Goal: Use online tool/utility: Utilize a website feature to perform a specific function

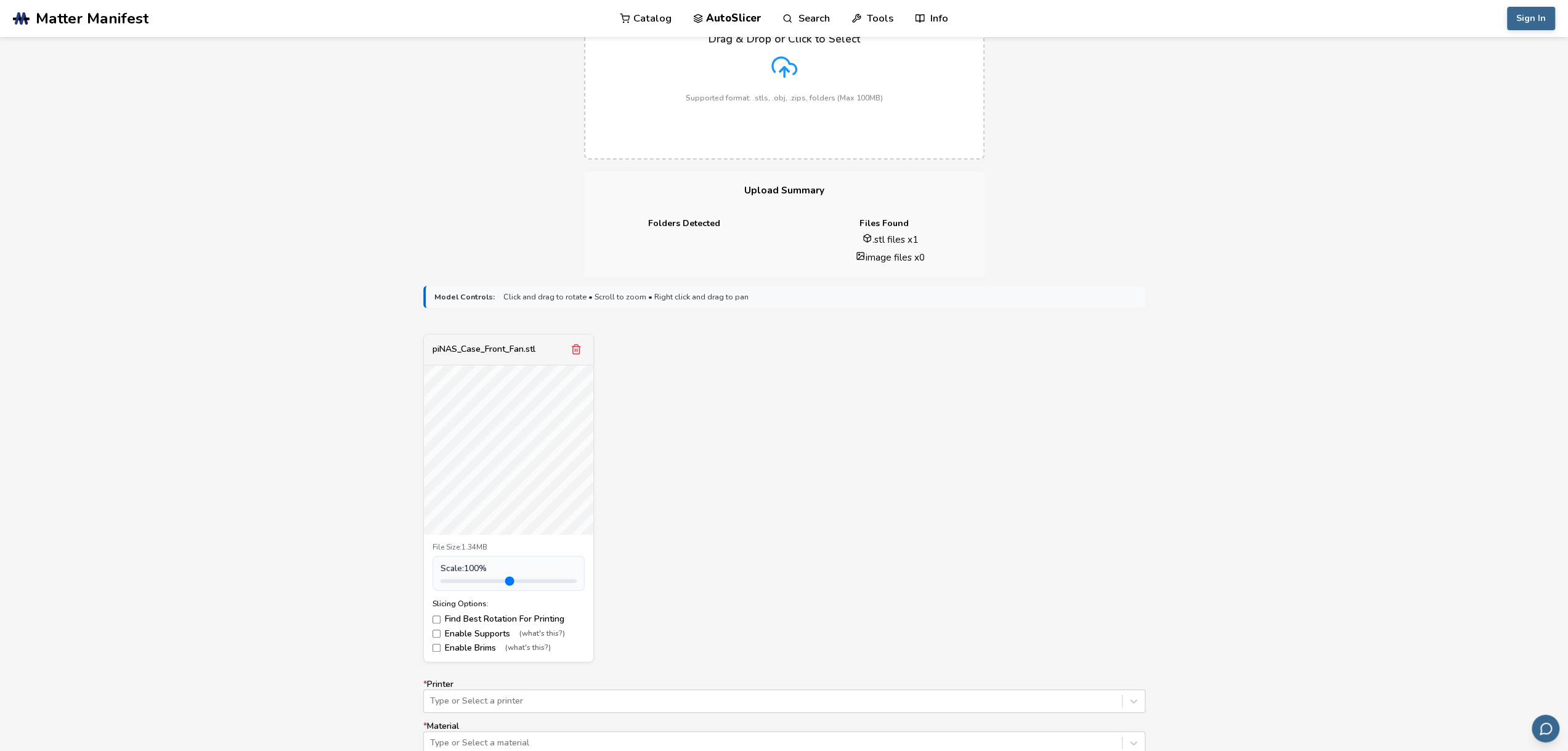
scroll to position [185, 0]
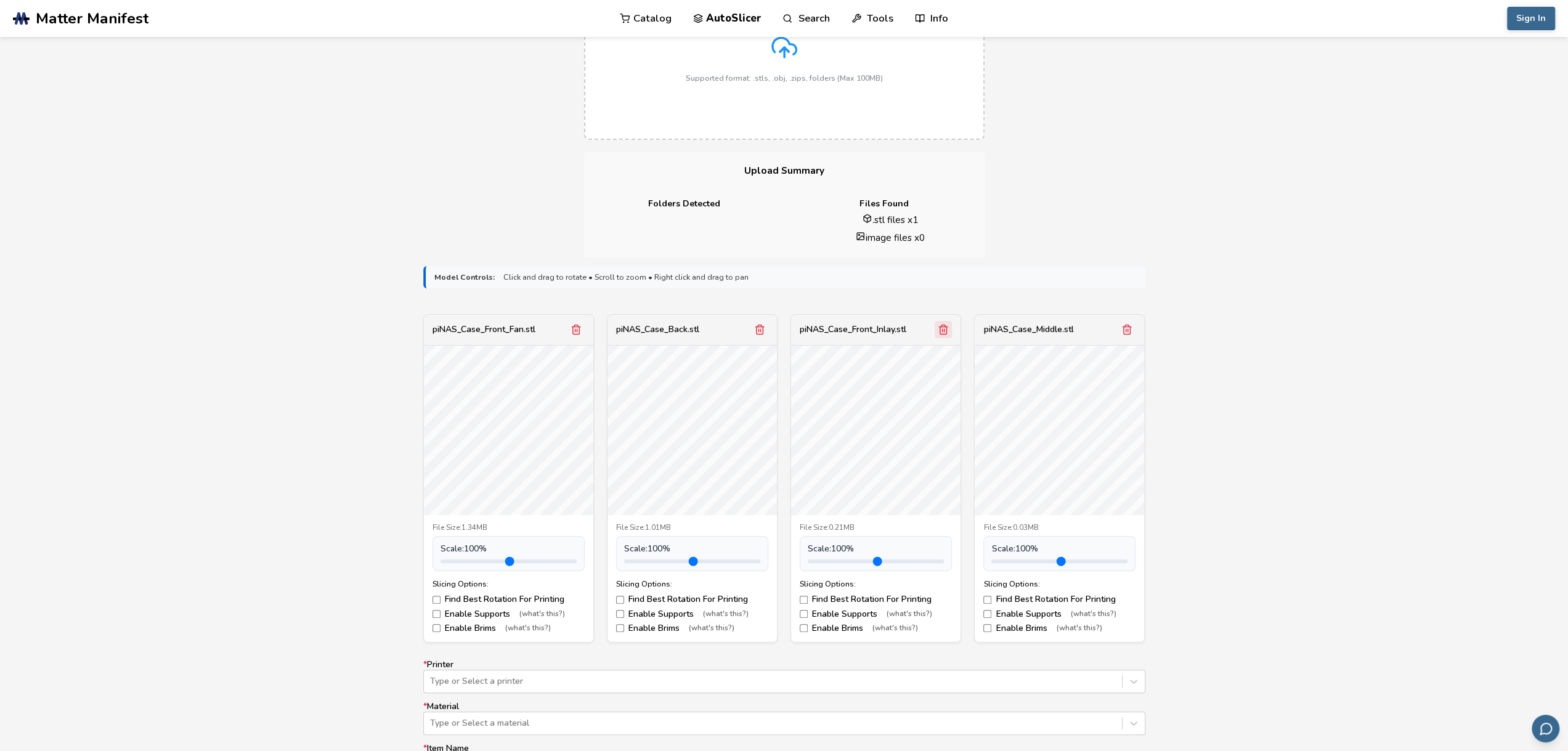
click at [940, 327] on icon "Remove model" at bounding box center [943, 329] width 7 height 9
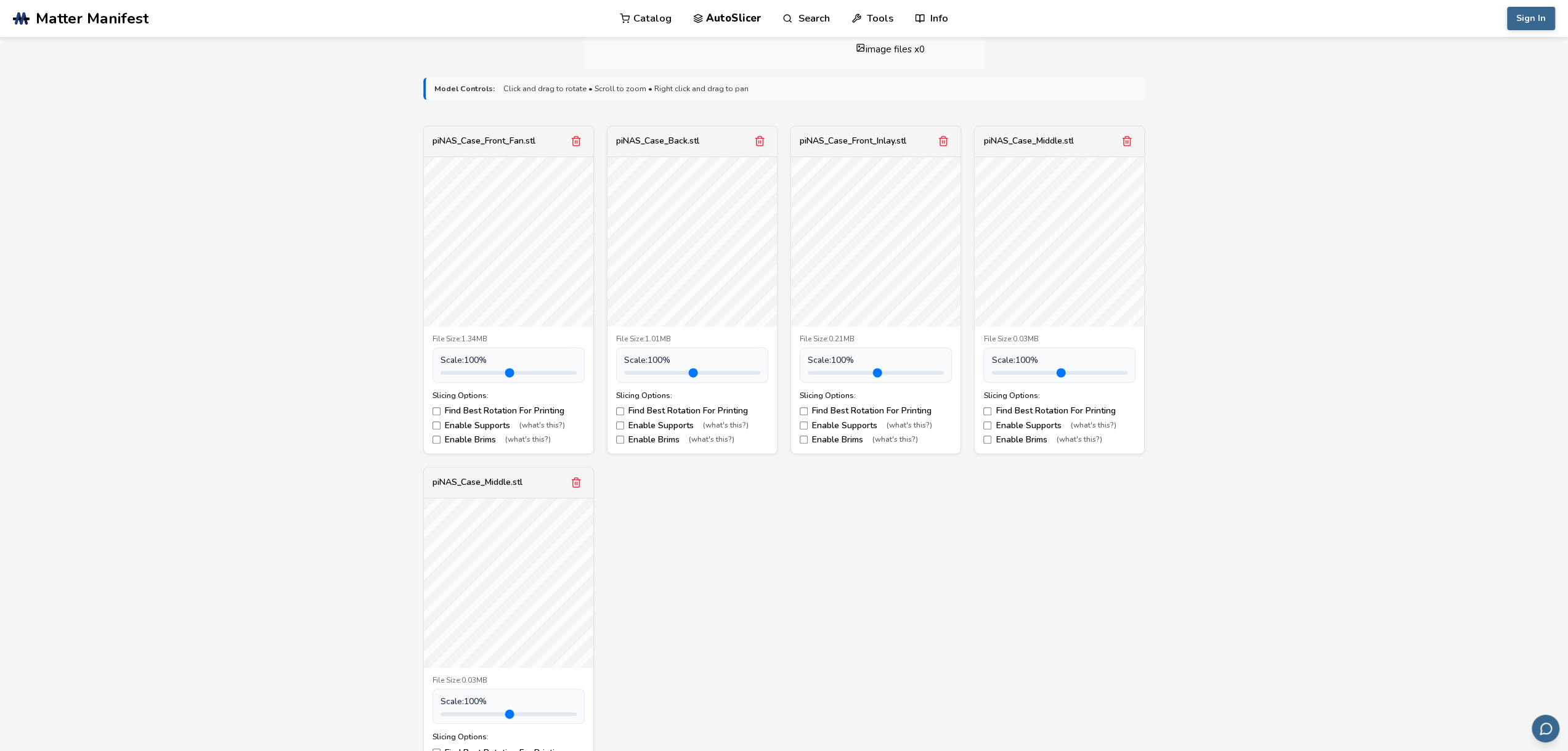
scroll to position [431, 0]
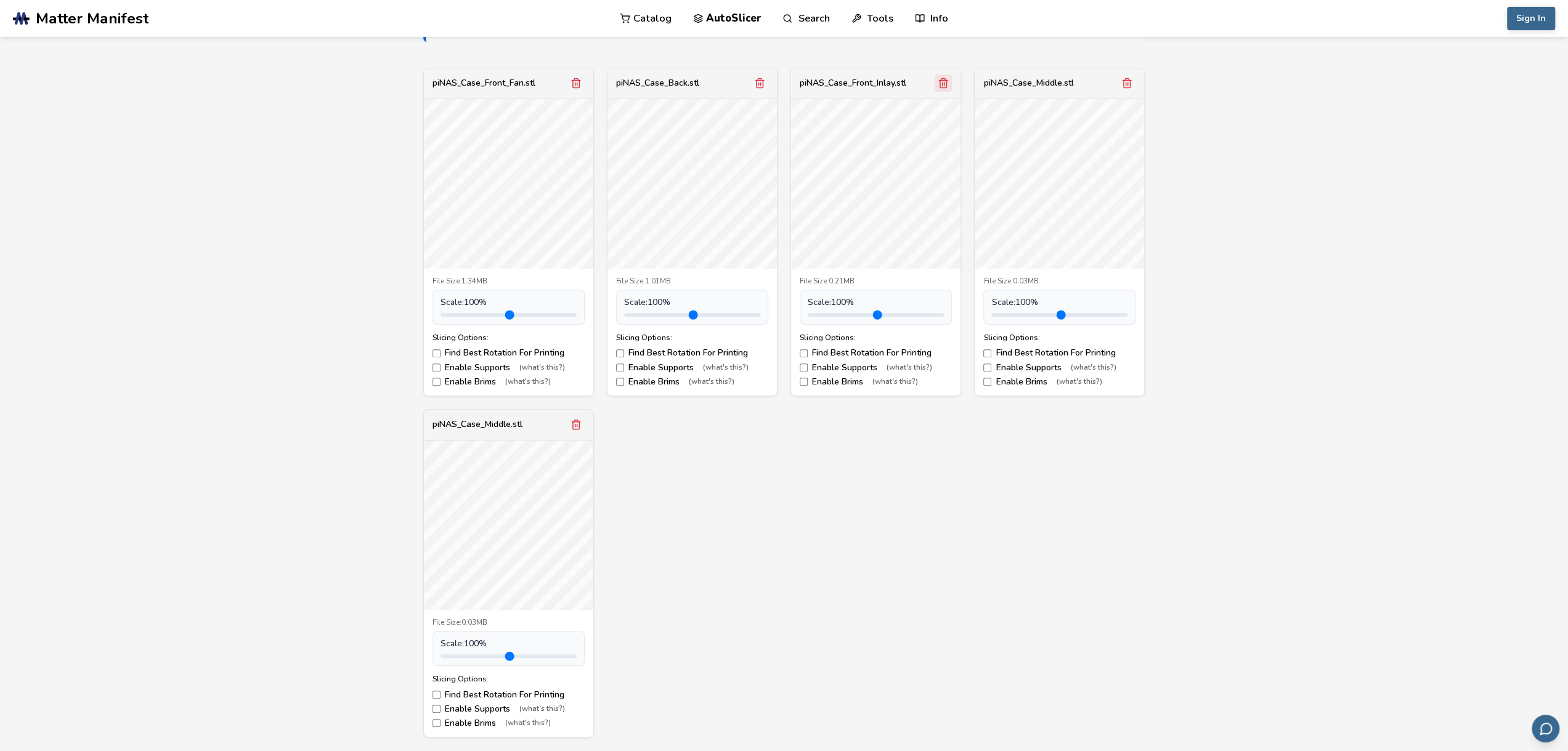
click at [949, 84] on button "Remove model" at bounding box center [943, 83] width 17 height 17
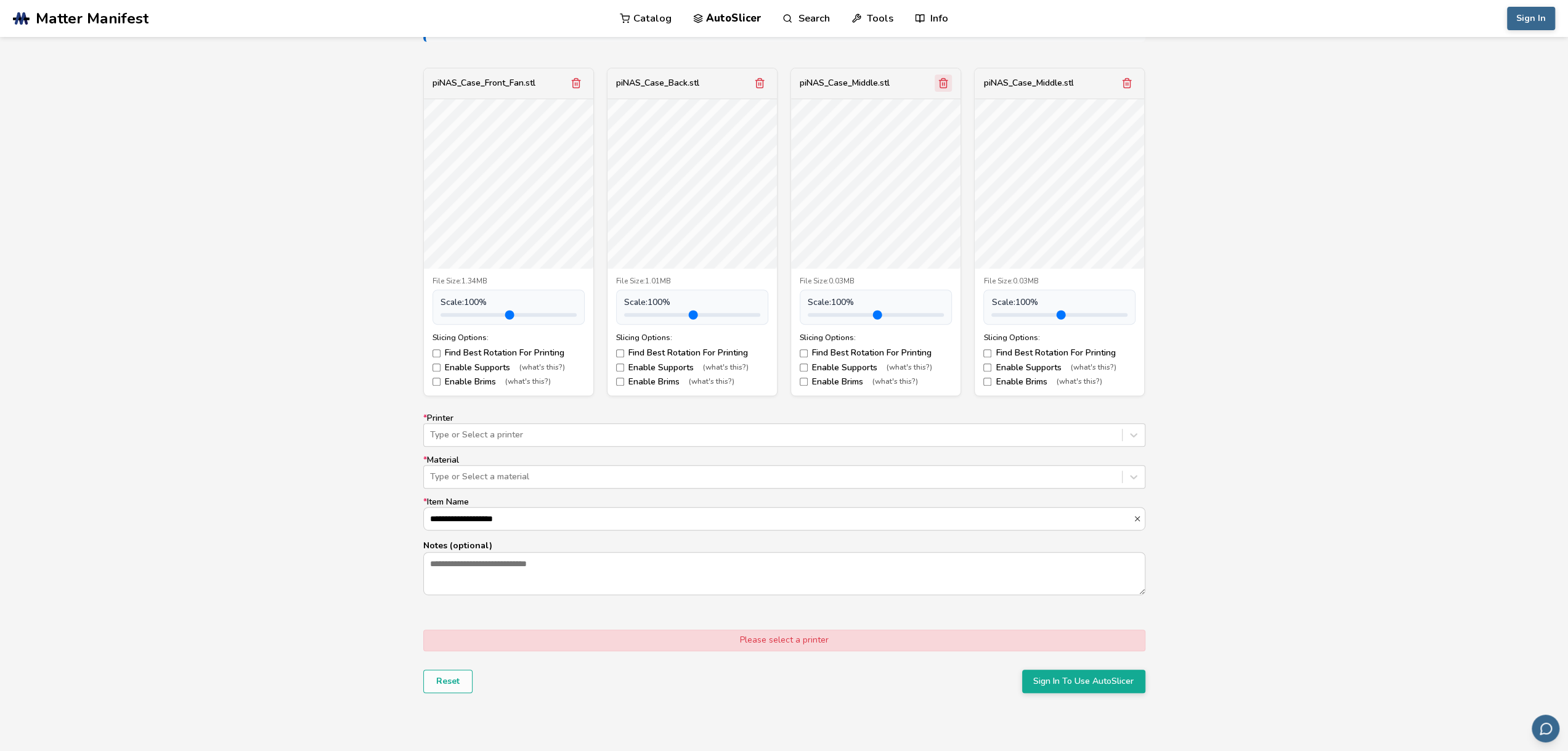
click at [943, 84] on icon "Remove model" at bounding box center [943, 83] width 11 height 11
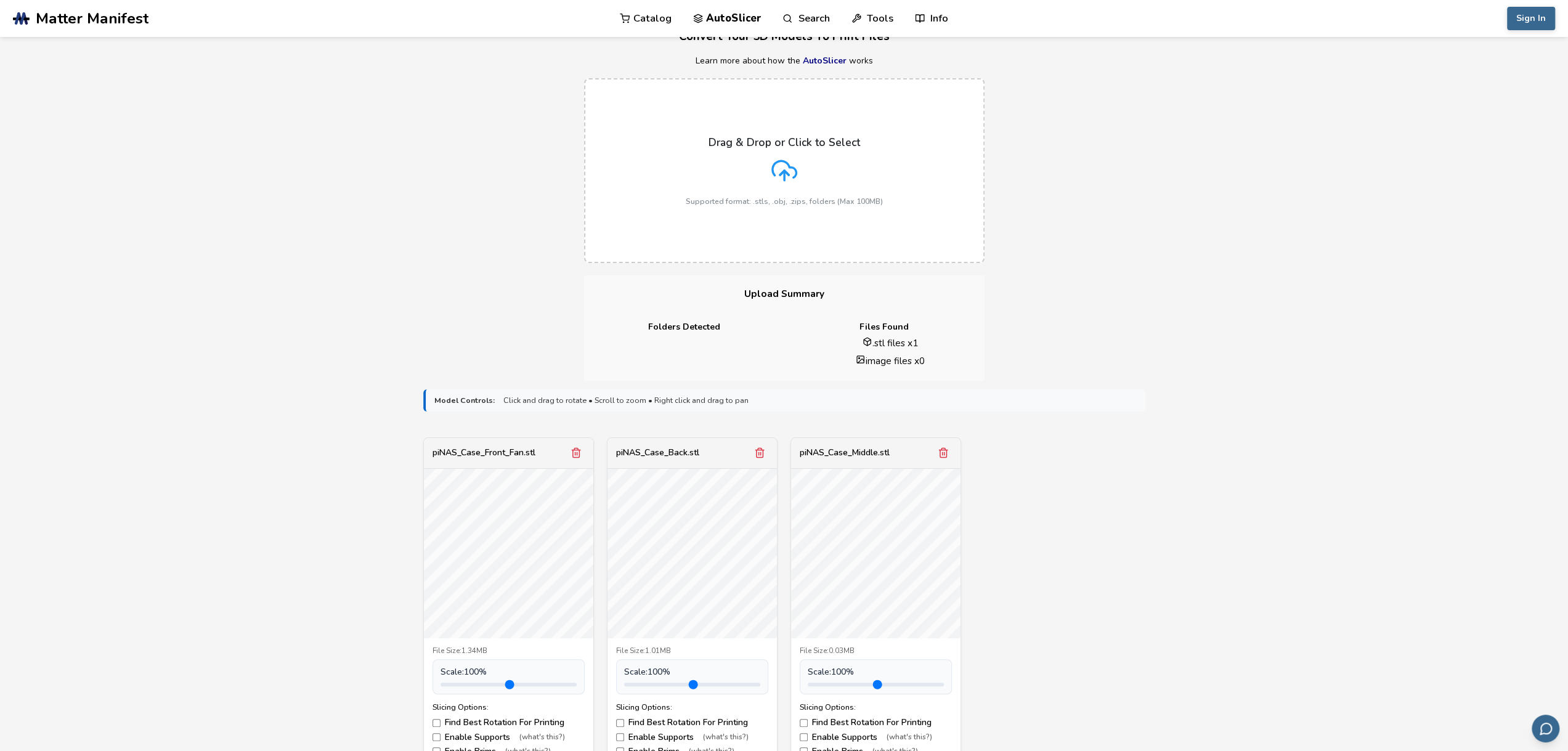
scroll to position [0, 0]
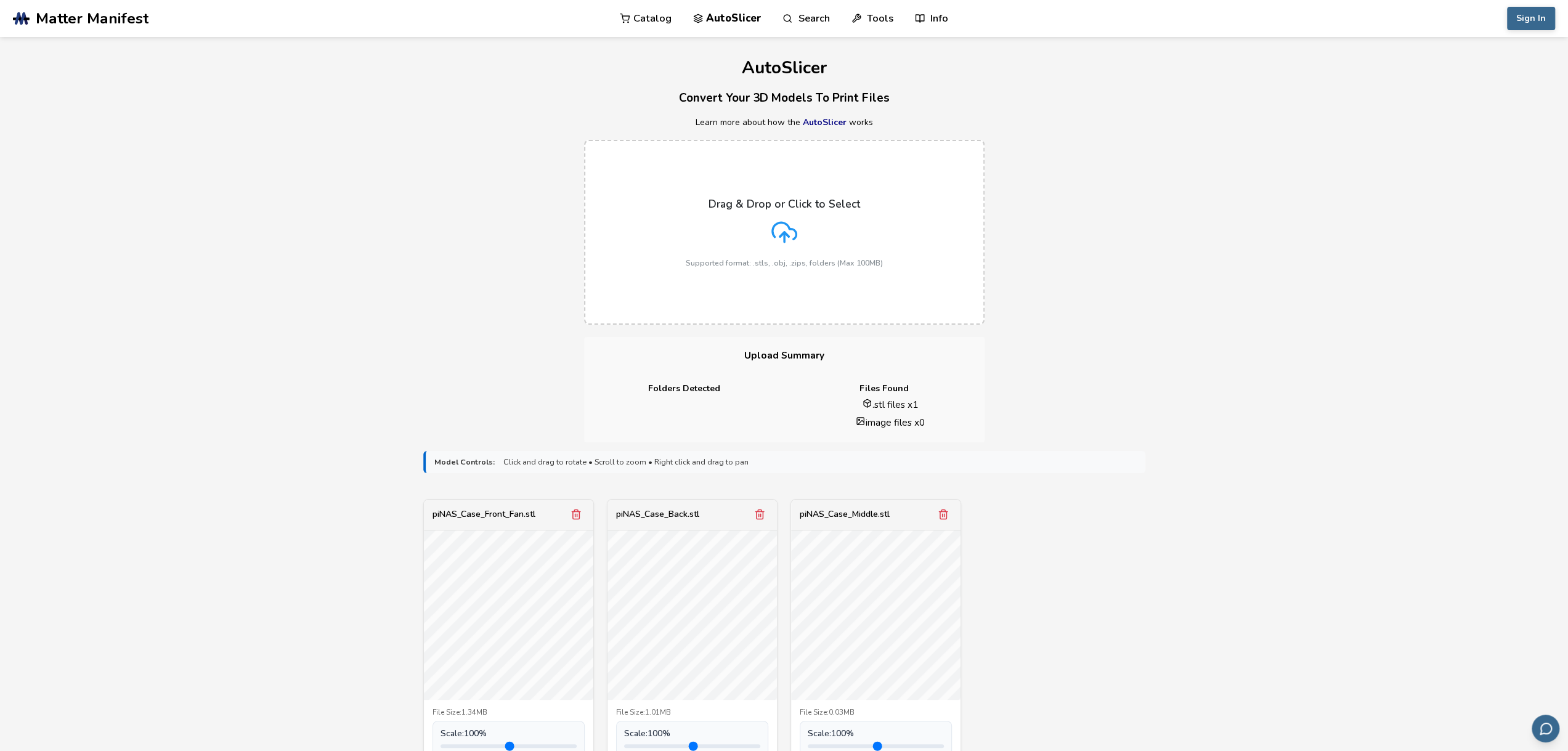
click at [191, 417] on div "**********" at bounding box center [784, 604] width 1568 height 1135
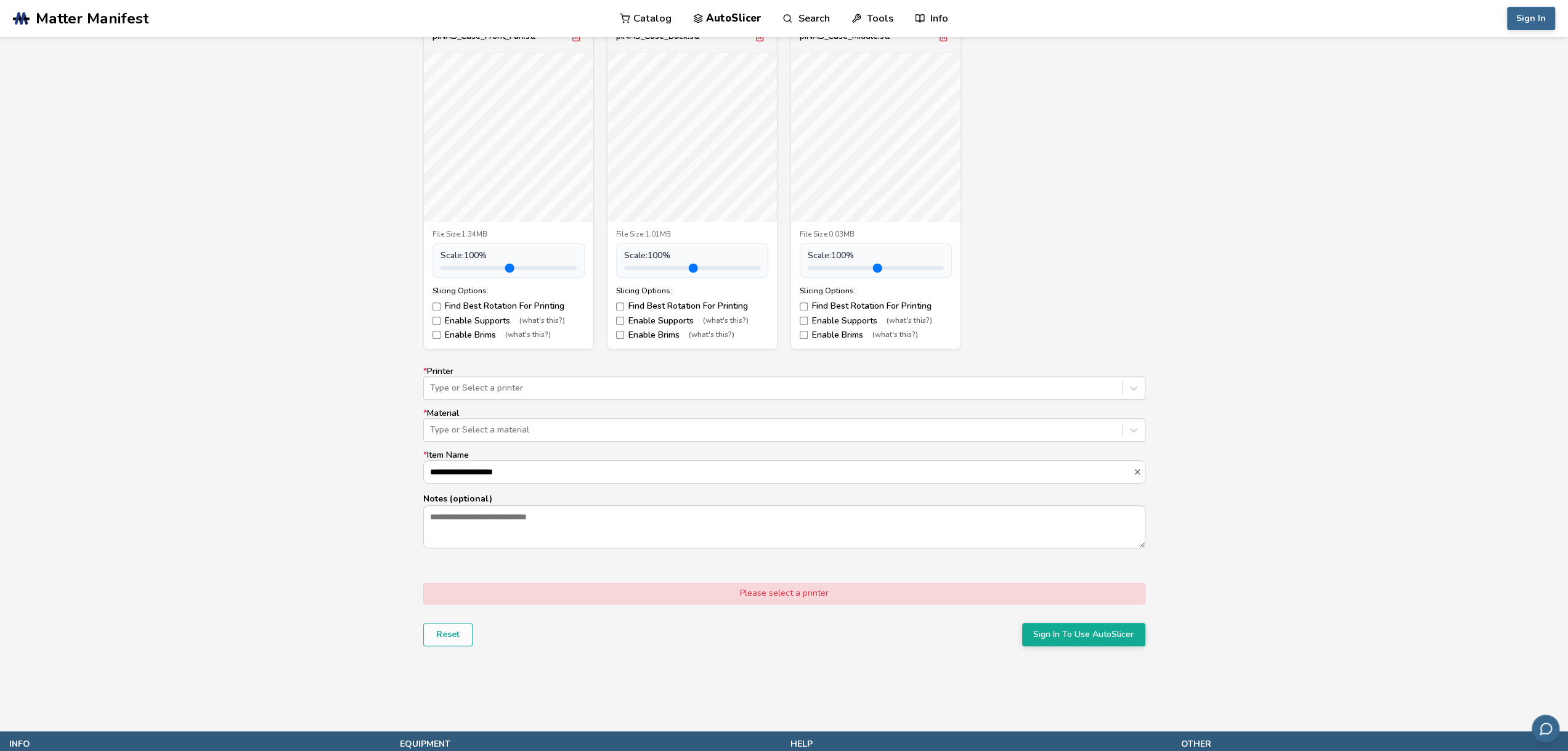
scroll to position [555, 0]
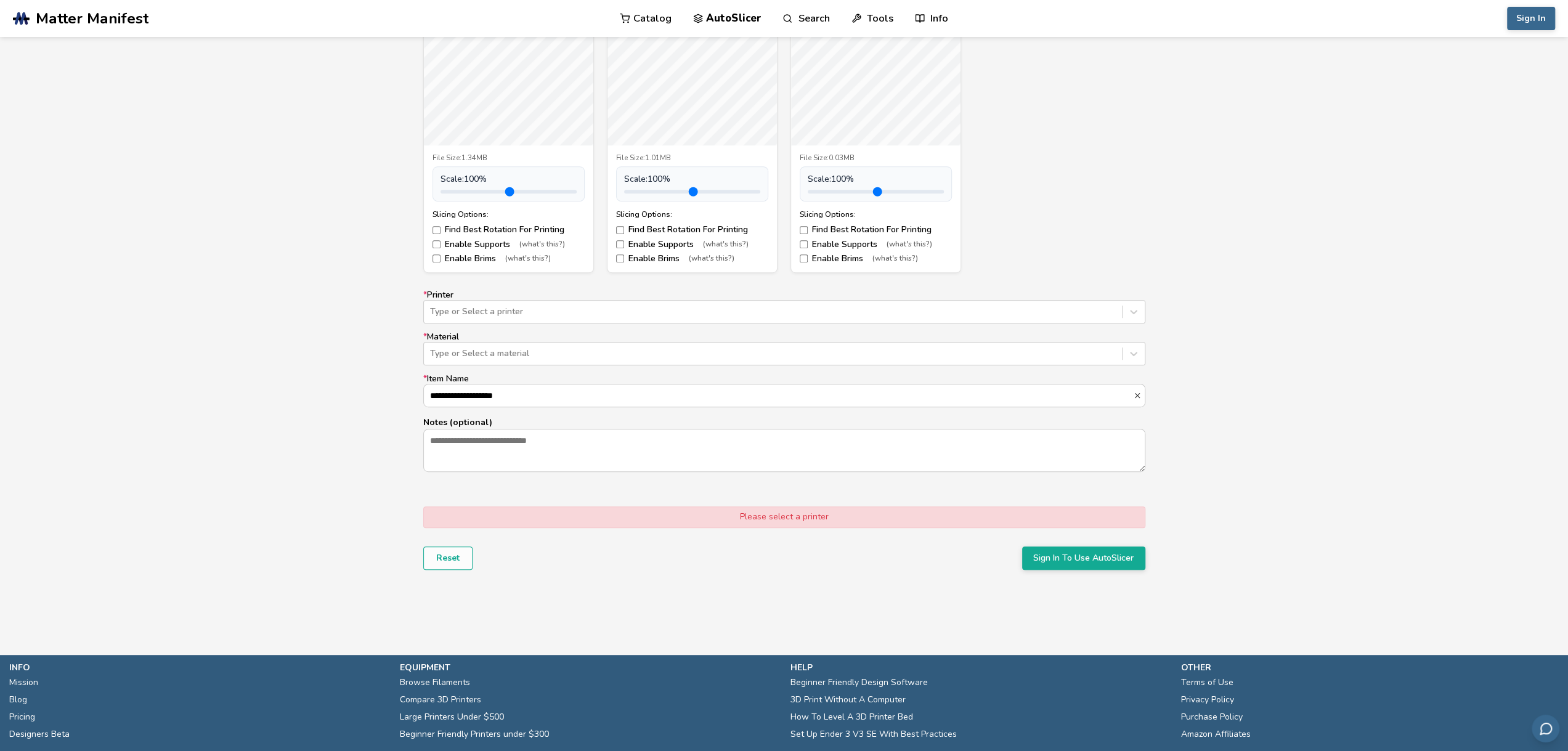
click at [1090, 510] on div "Please select a printer" at bounding box center [784, 517] width 722 height 21
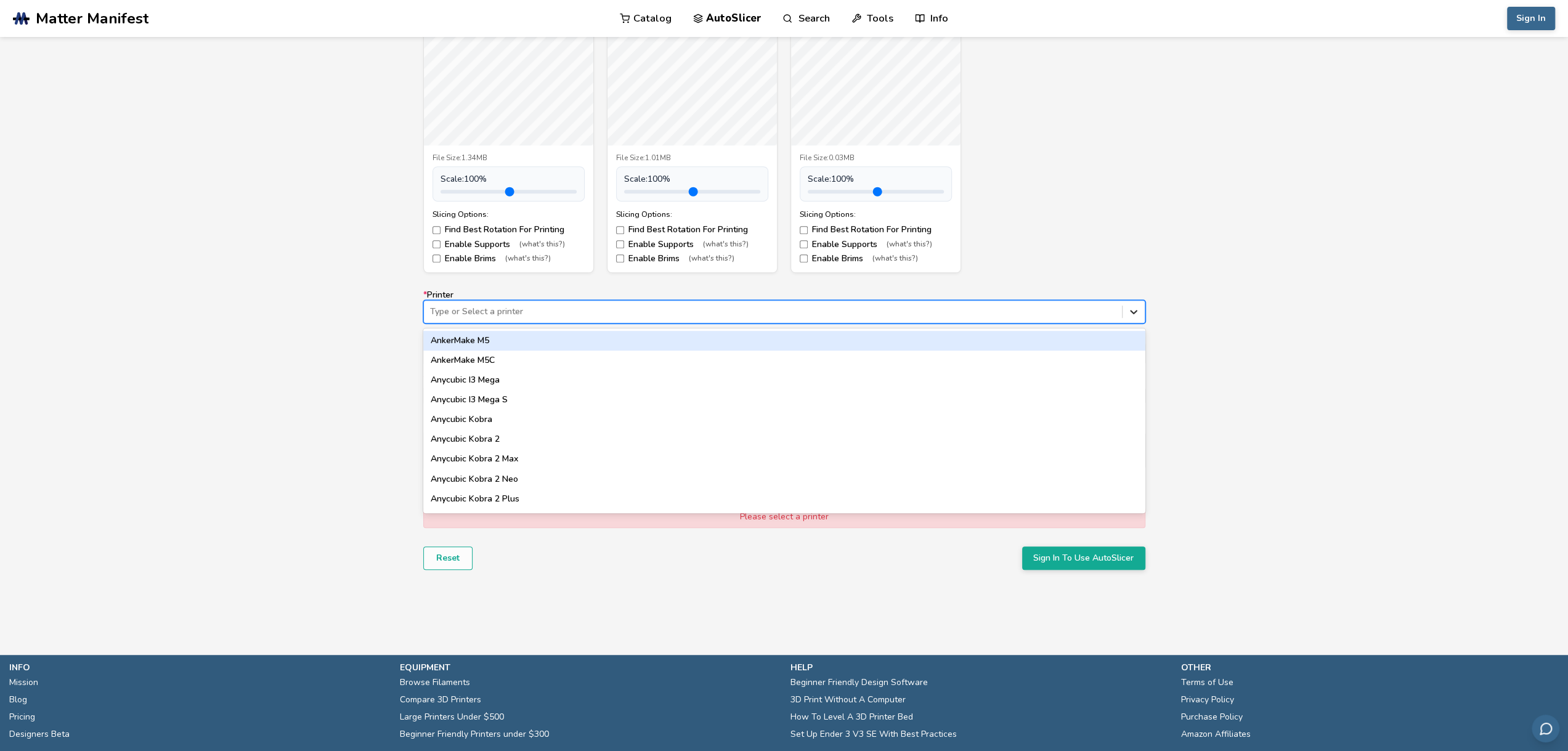
click at [1132, 313] on icon at bounding box center [1134, 312] width 12 height 12
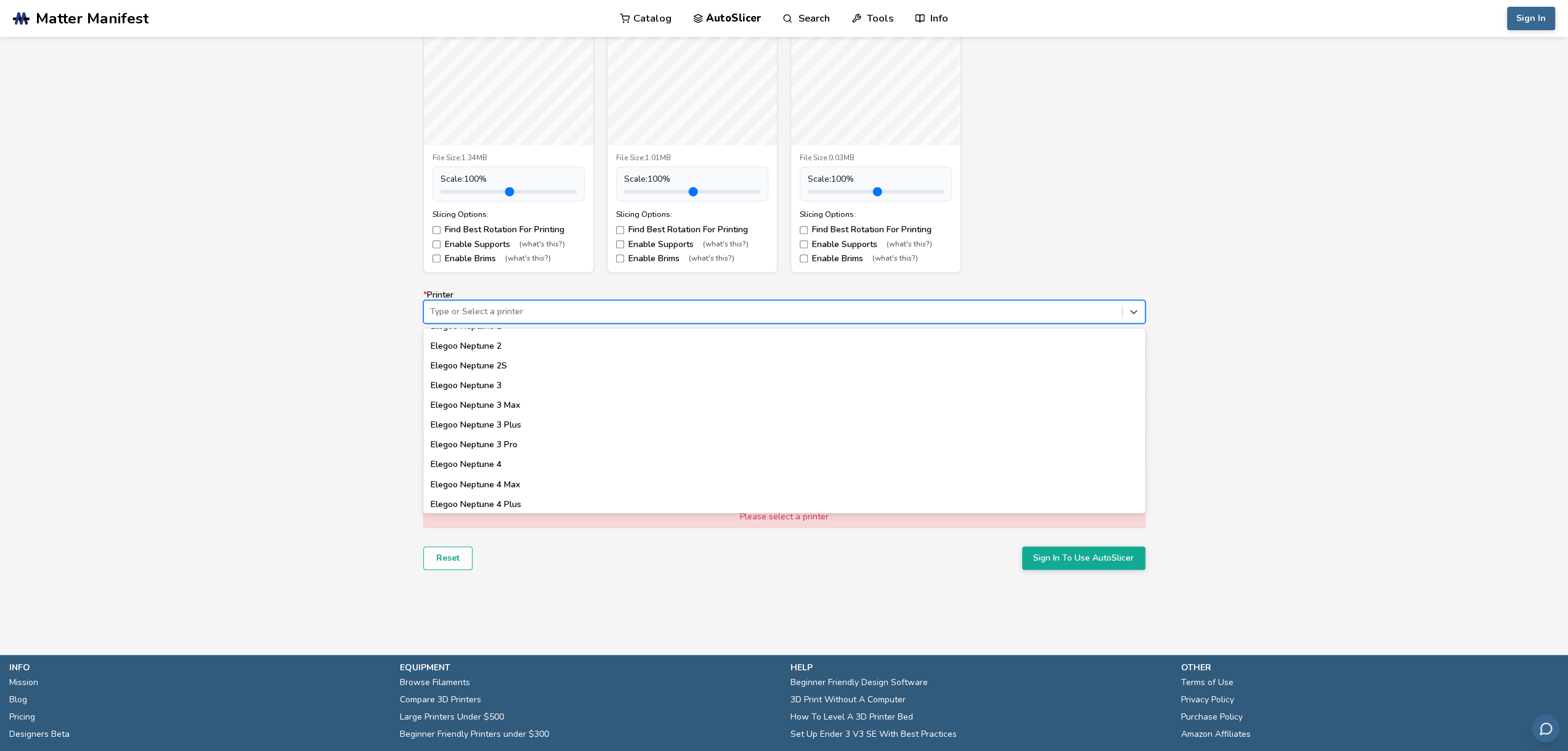
scroll to position [431, 0]
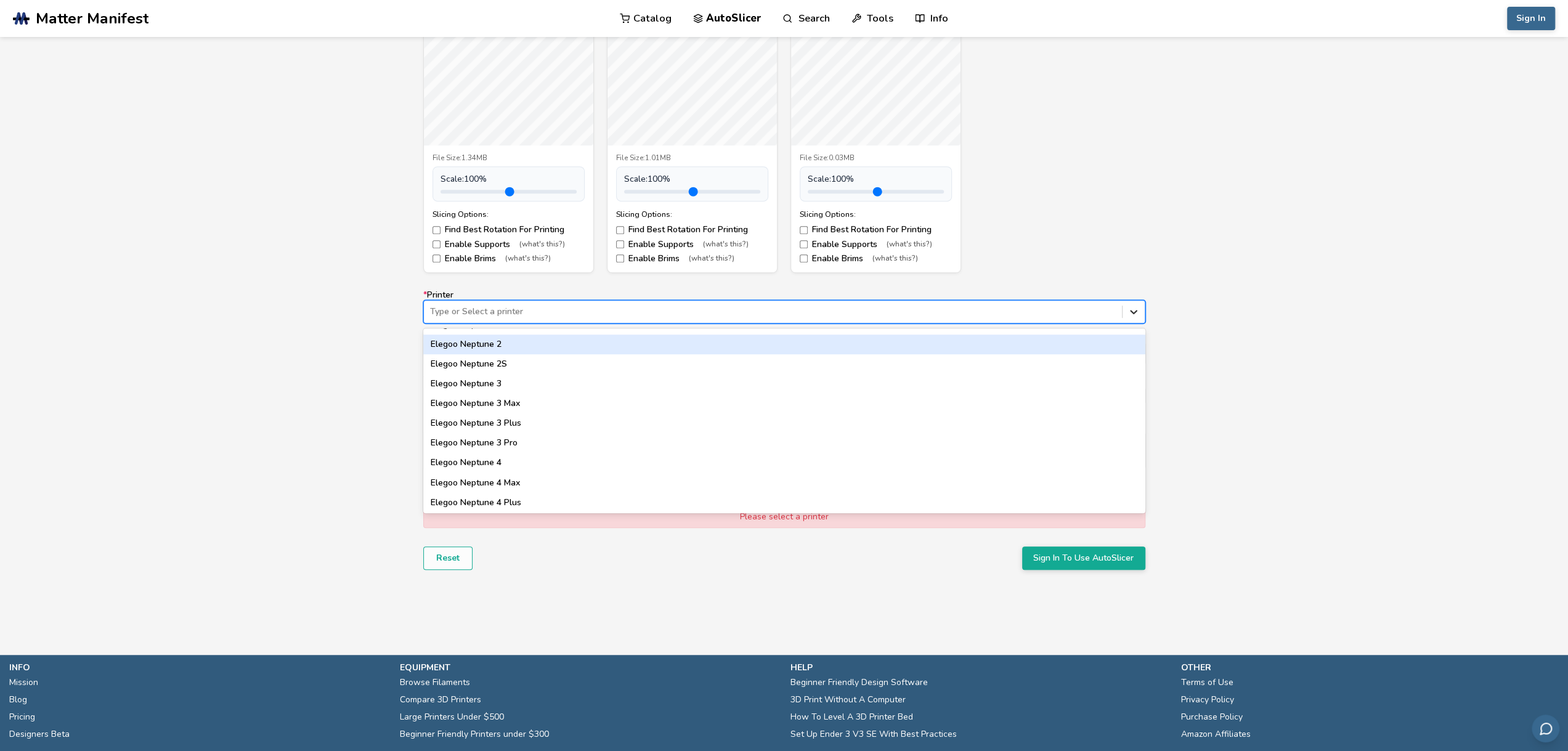
click at [1136, 311] on icon at bounding box center [1134, 312] width 7 height 4
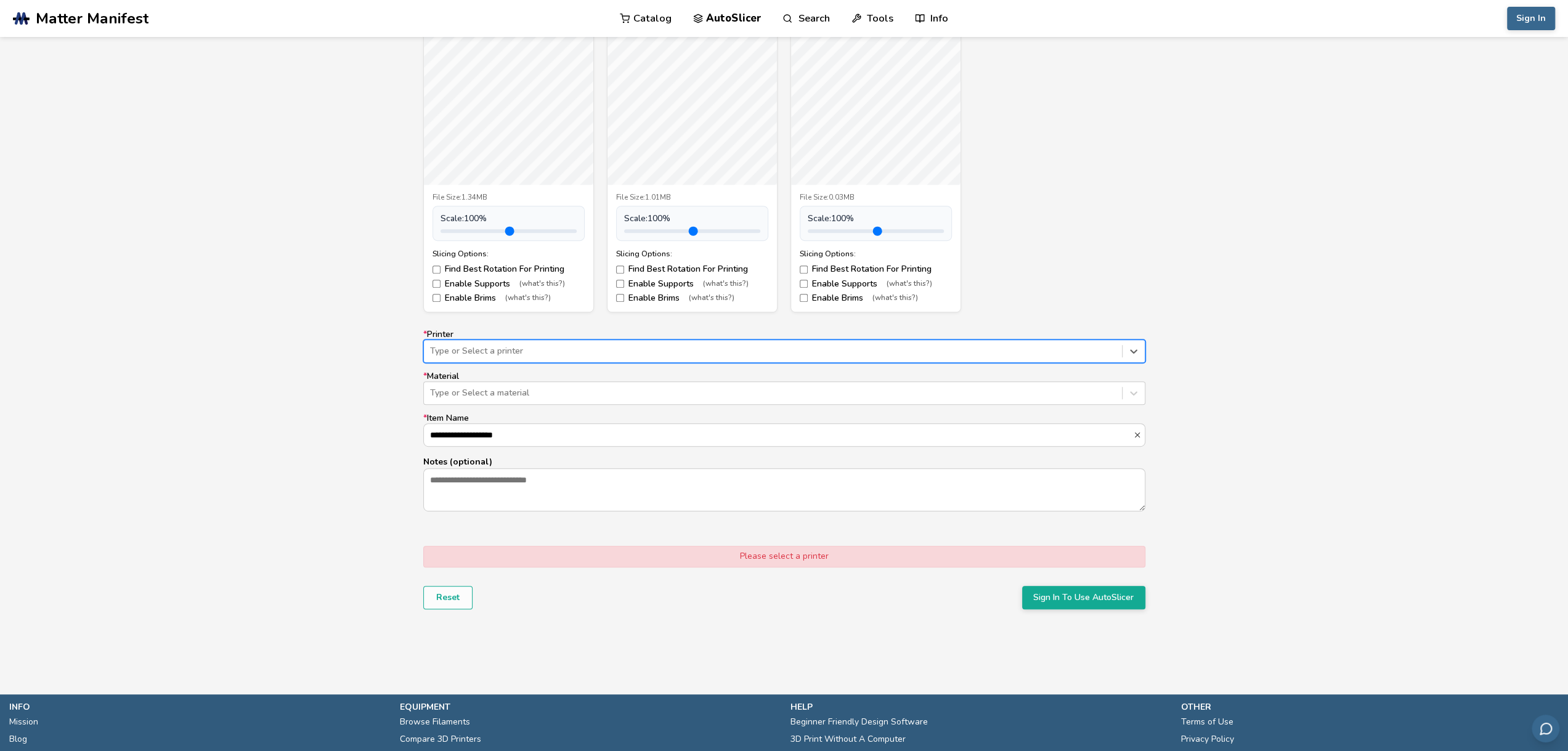
scroll to position [555, 0]
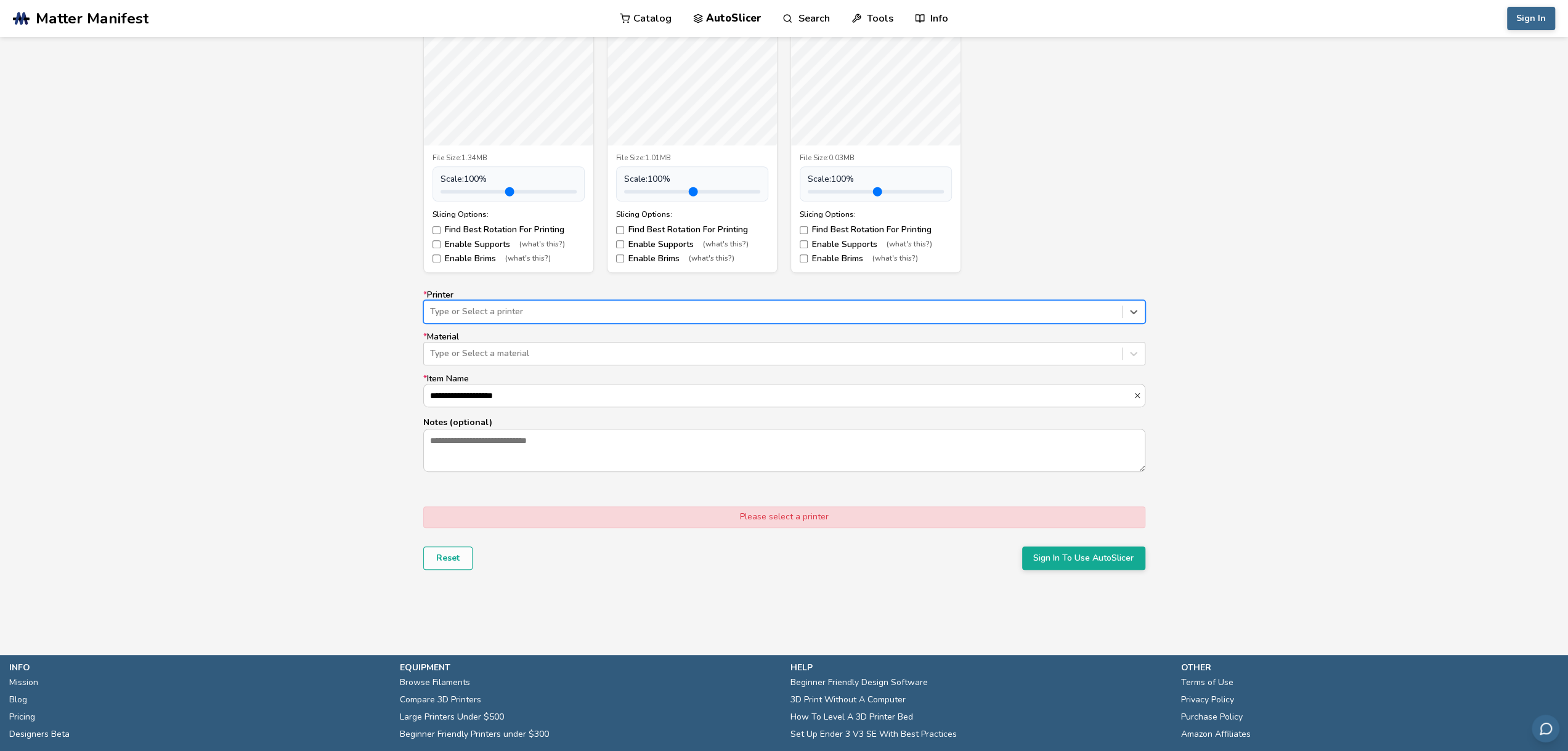
click at [598, 306] on div at bounding box center [772, 312] width 686 height 12
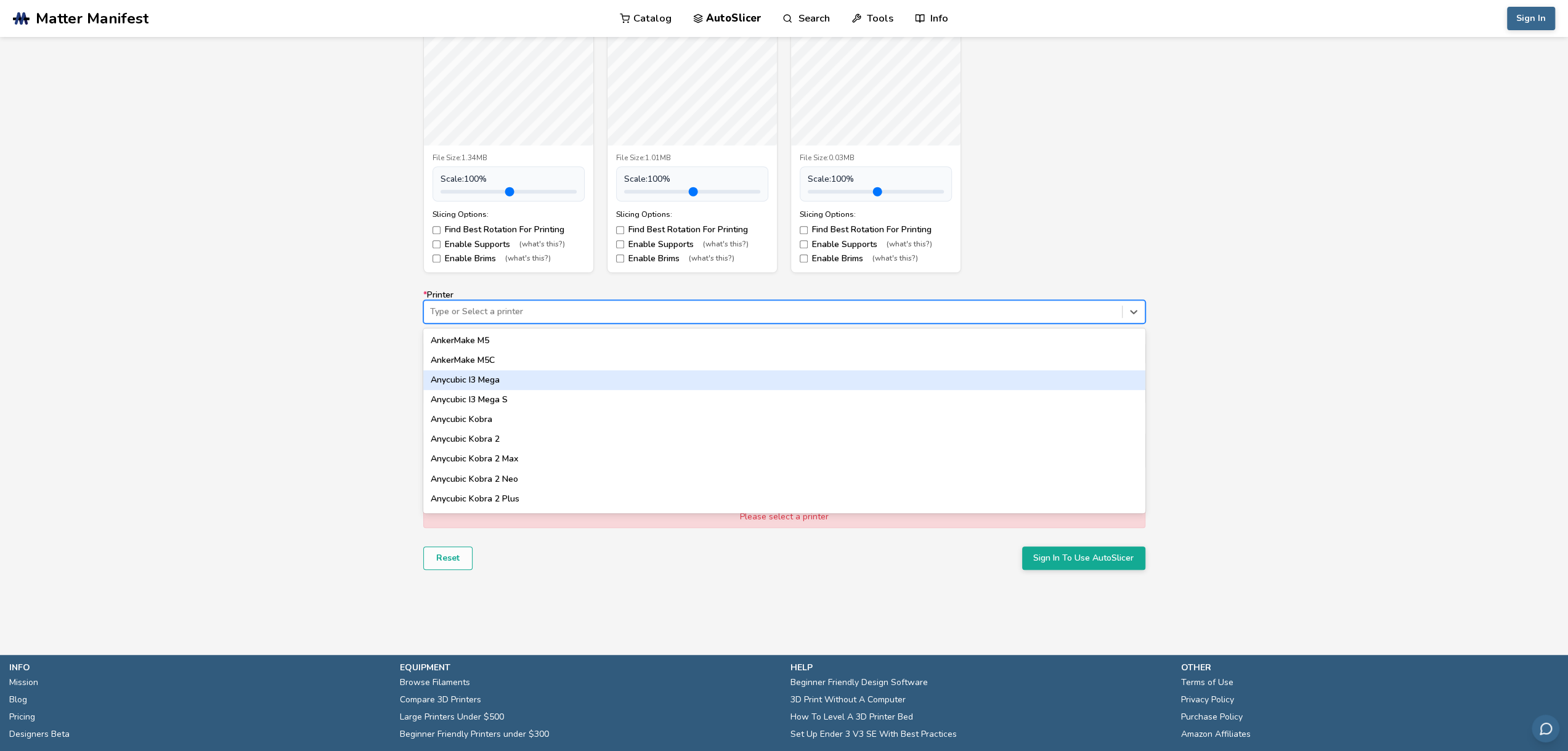
click at [557, 374] on div "Anycubic I3 Mega" at bounding box center [784, 380] width 722 height 20
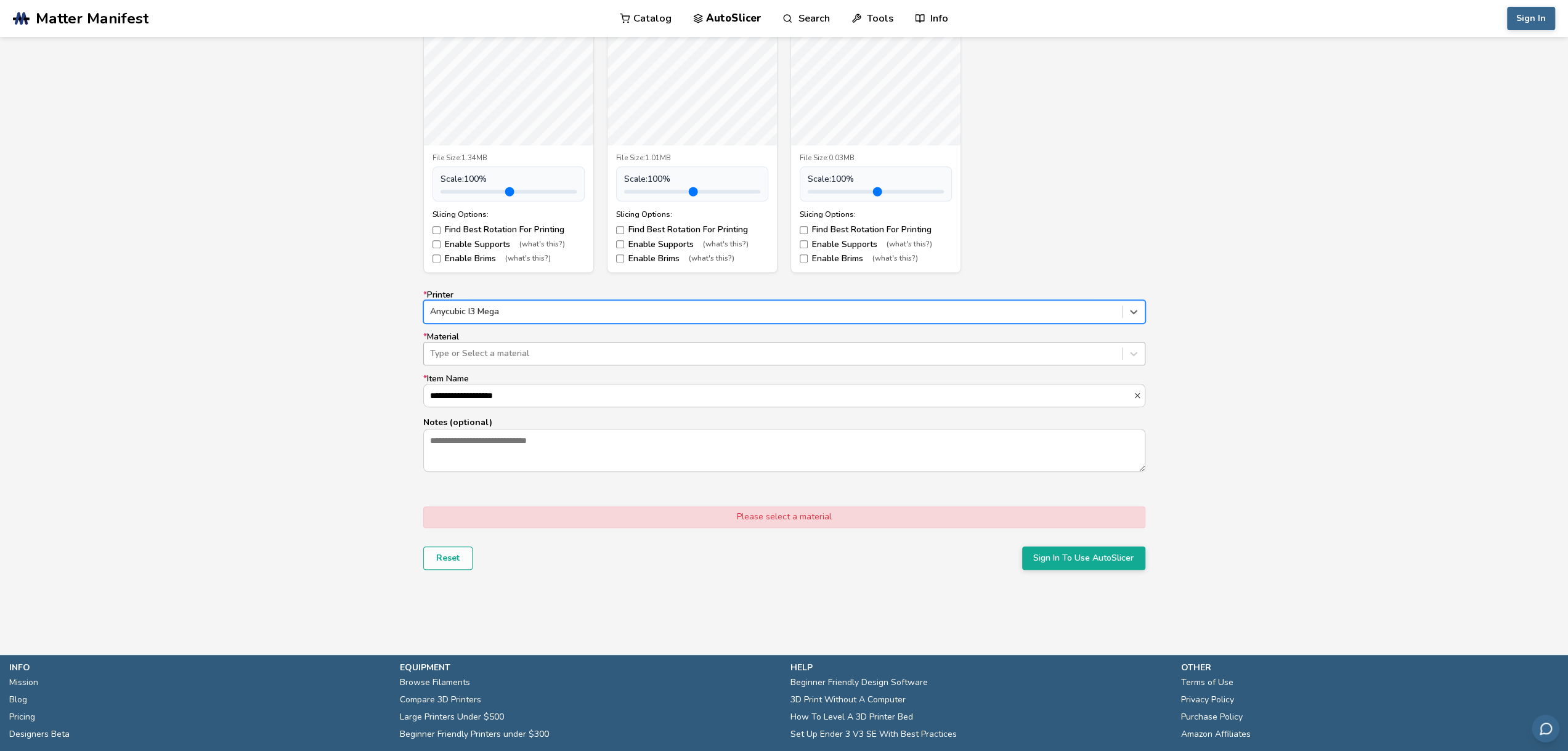
click at [801, 359] on div at bounding box center [772, 354] width 686 height 12
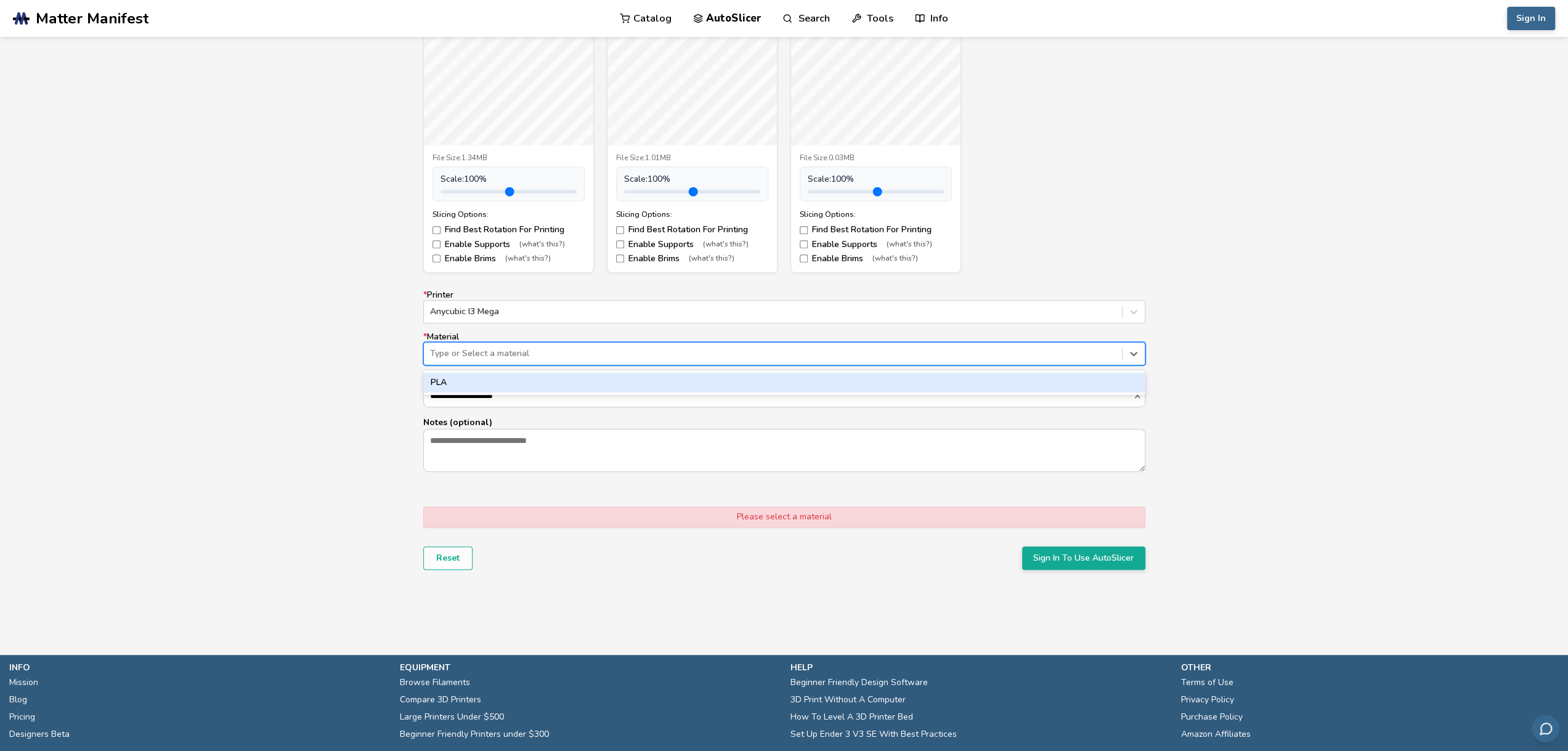
click at [639, 375] on div "PLA" at bounding box center [784, 382] width 722 height 20
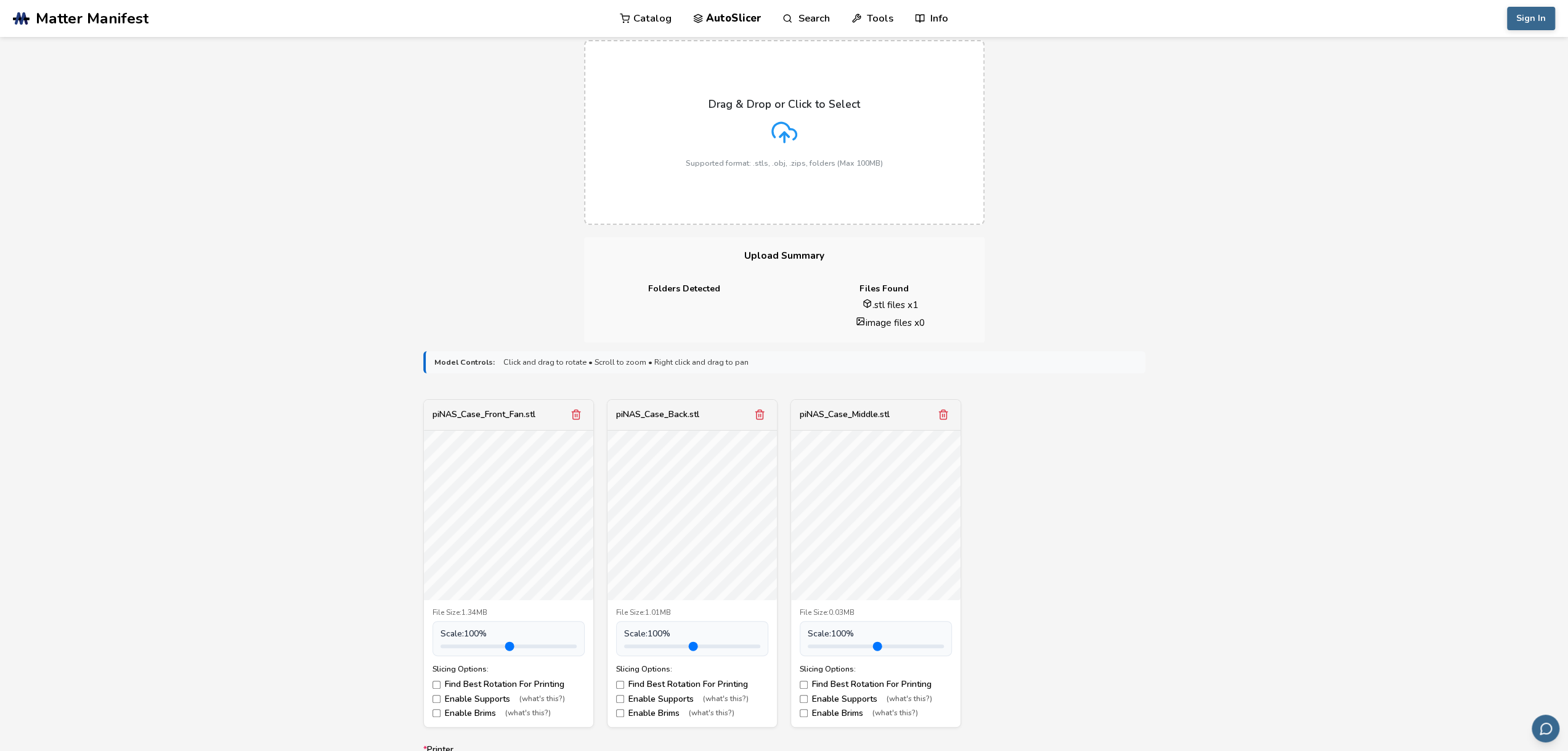
scroll to position [0, 0]
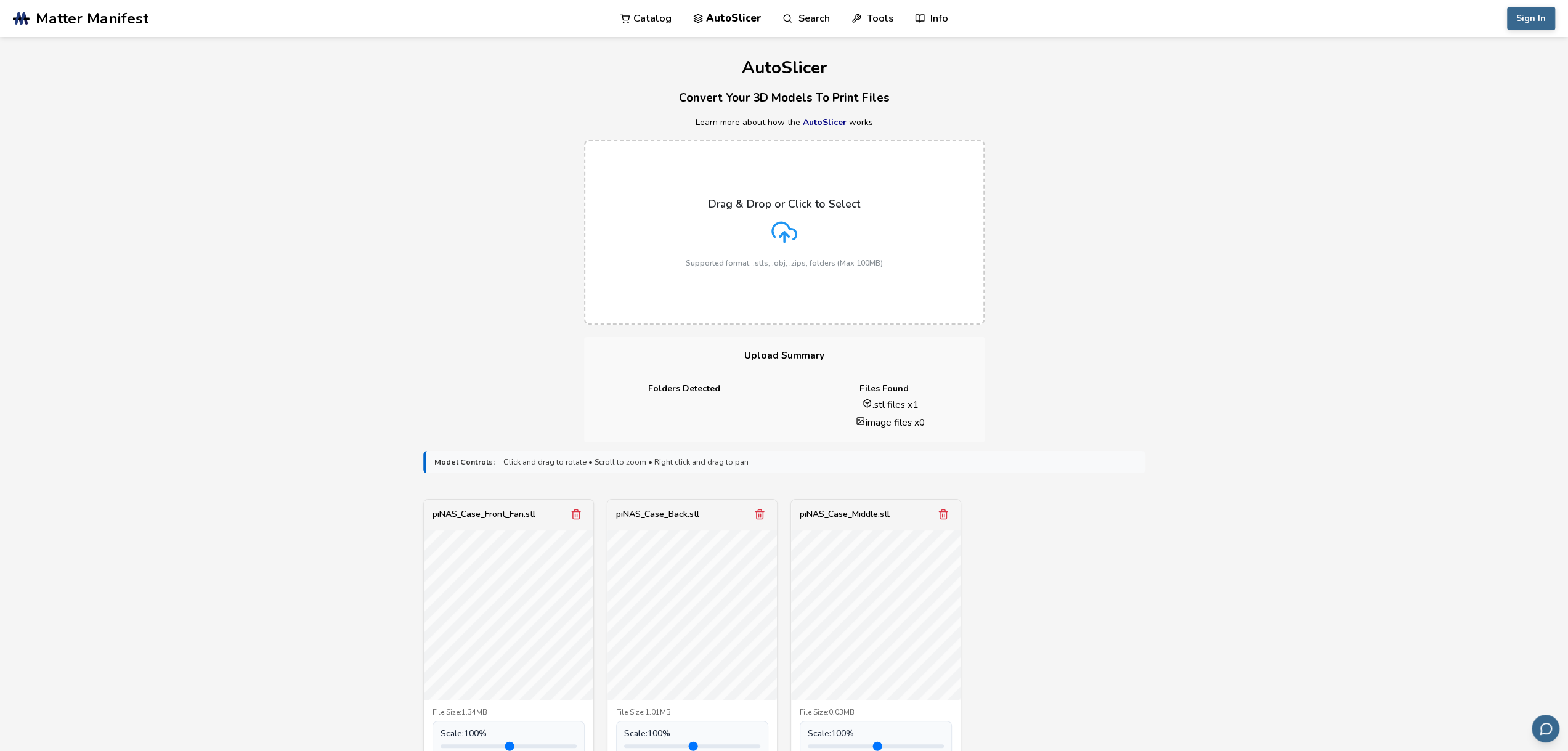
click at [1128, 349] on div "**********" at bounding box center [784, 584] width 1568 height 1095
